Goal: Task Accomplishment & Management: Manage account settings

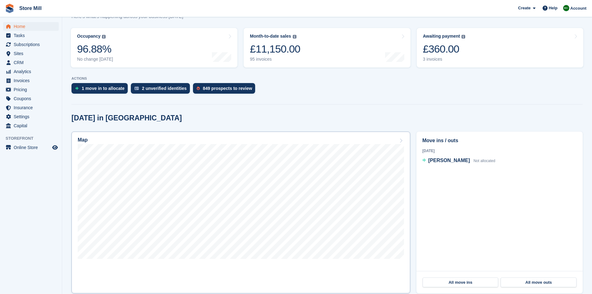
scroll to position [71, 0]
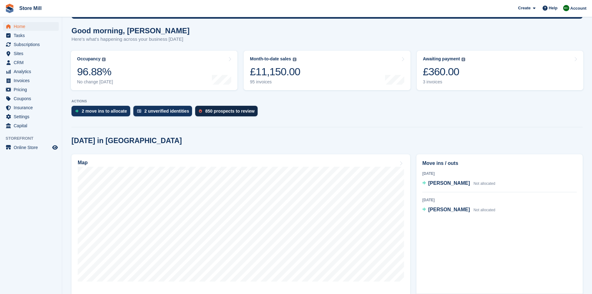
scroll to position [48, 0]
click at [121, 110] on div "2 move ins to allocate" at bounding box center [104, 111] width 45 height 5
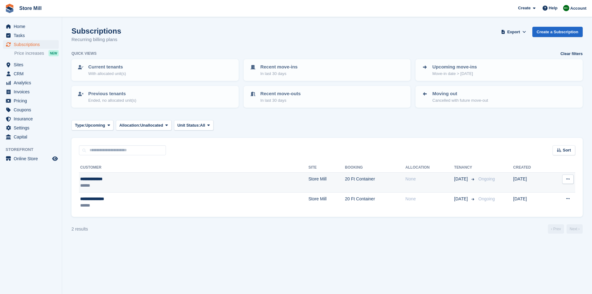
click at [308, 183] on td "Store Mill" at bounding box center [326, 183] width 37 height 20
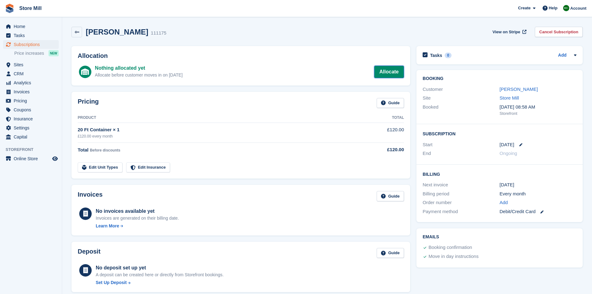
click at [397, 73] on link "Allocate" at bounding box center [389, 72] width 30 height 12
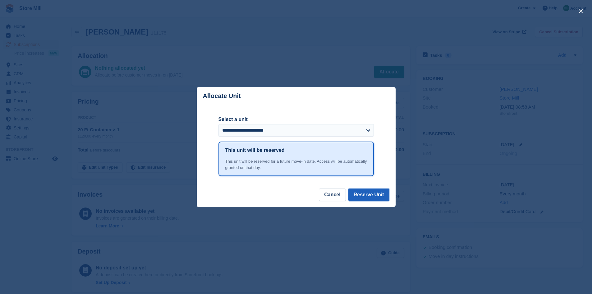
click at [367, 194] on button "Reserve Unit" at bounding box center [368, 194] width 41 height 12
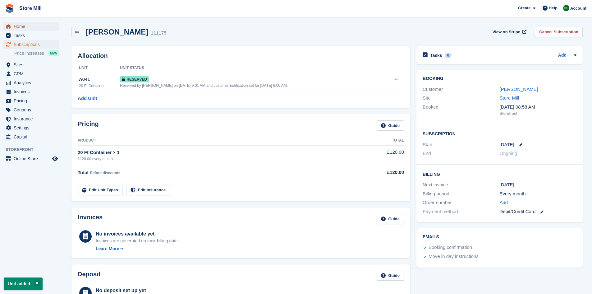
click at [29, 27] on span "Home" at bounding box center [32, 26] width 37 height 9
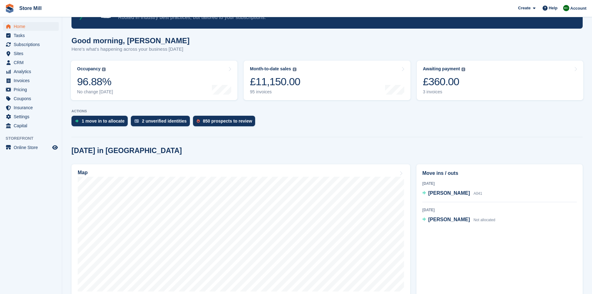
scroll to position [38, 0]
